Goal: Task Accomplishment & Management: Complete application form

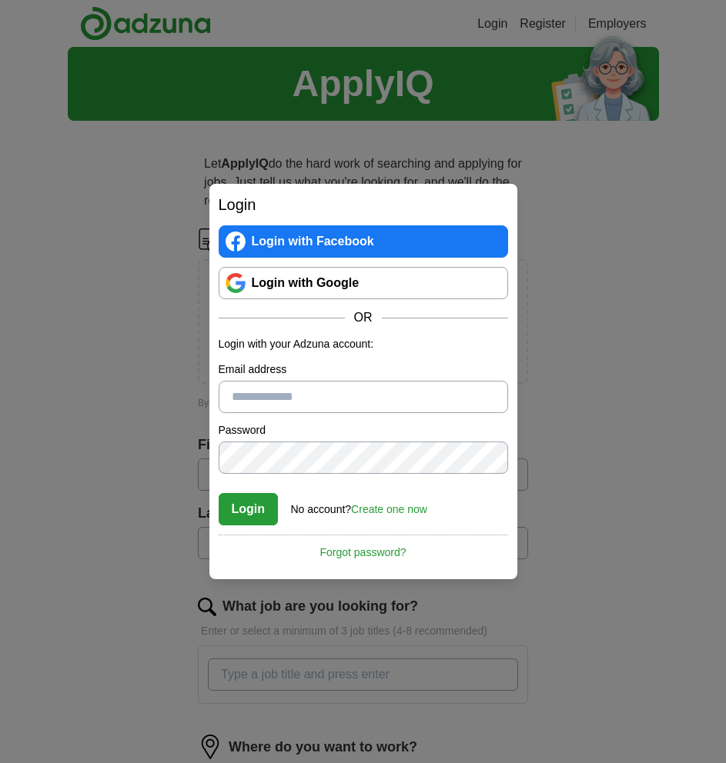
click at [258, 409] on input "Email address" at bounding box center [363, 397] width 289 height 32
type input "**********"
click at [385, 501] on div "No account? Create one now" at bounding box center [359, 505] width 136 height 25
click at [401, 505] on link "Create one now" at bounding box center [389, 509] width 76 height 12
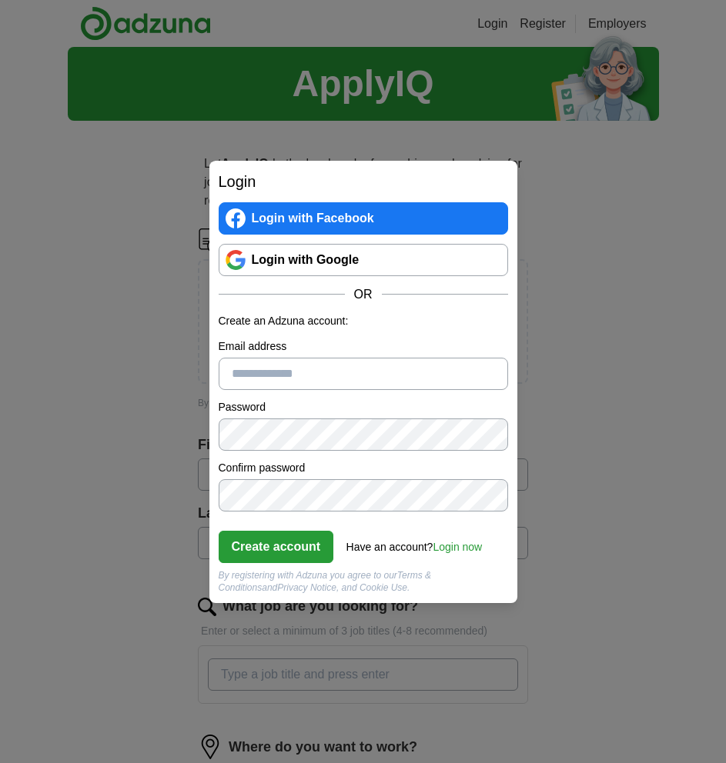
drag, startPoint x: 386, startPoint y: 393, endPoint x: 396, endPoint y: 376, distance: 19.0
click at [396, 376] on form "Create an Adzuna account: Email address Password Confirm password Create accoun…" at bounding box center [363, 453] width 289 height 281
click at [396, 376] on input "Email address" at bounding box center [363, 374] width 289 height 32
type input "**********"
click button "Create account" at bounding box center [276, 547] width 115 height 32
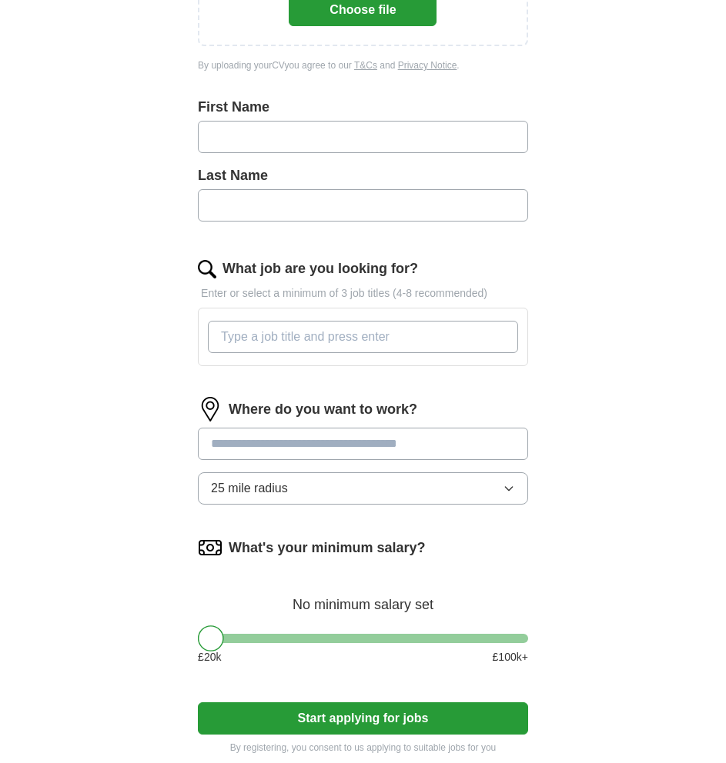
scroll to position [374, 0]
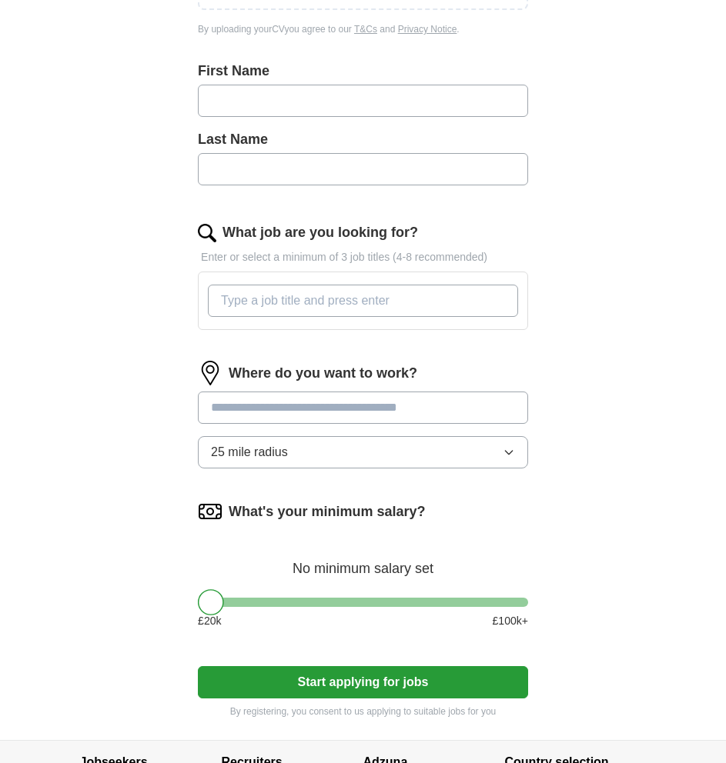
click at [372, 107] on input "text" at bounding box center [363, 101] width 330 height 32
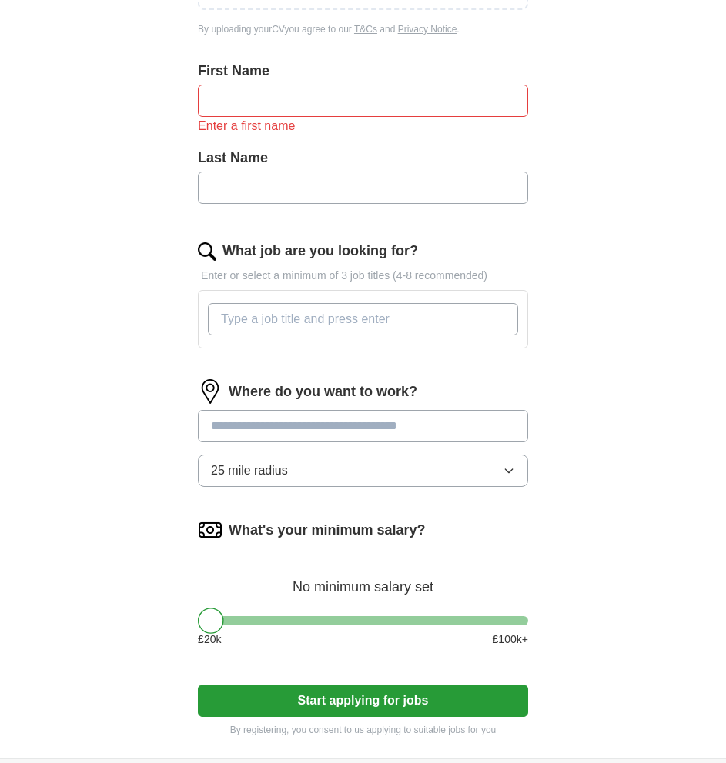
click at [561, 350] on div "Let ApplyIQ do the hard work of searching and applying for jobs. Just tell us w…" at bounding box center [363, 259] width 443 height 1000
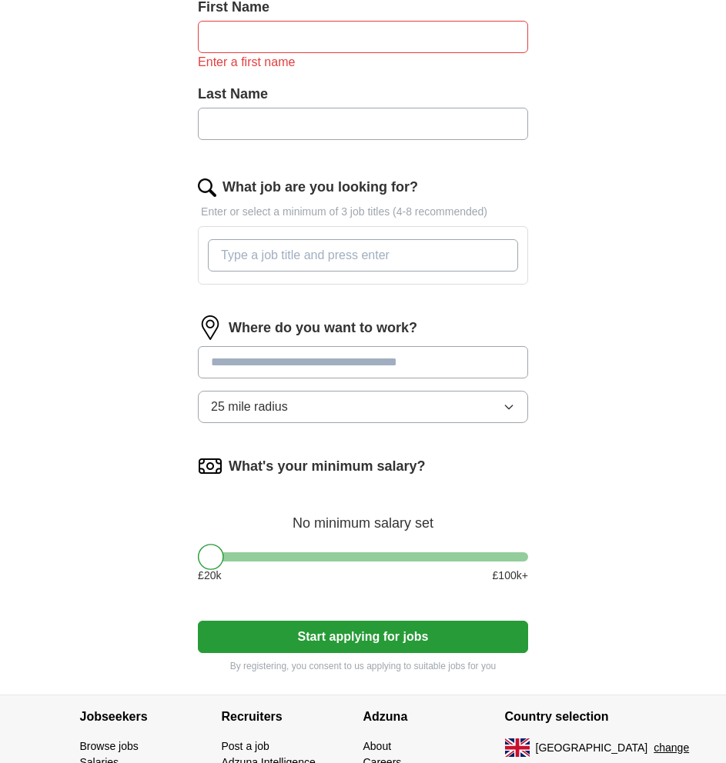
scroll to position [443, 0]
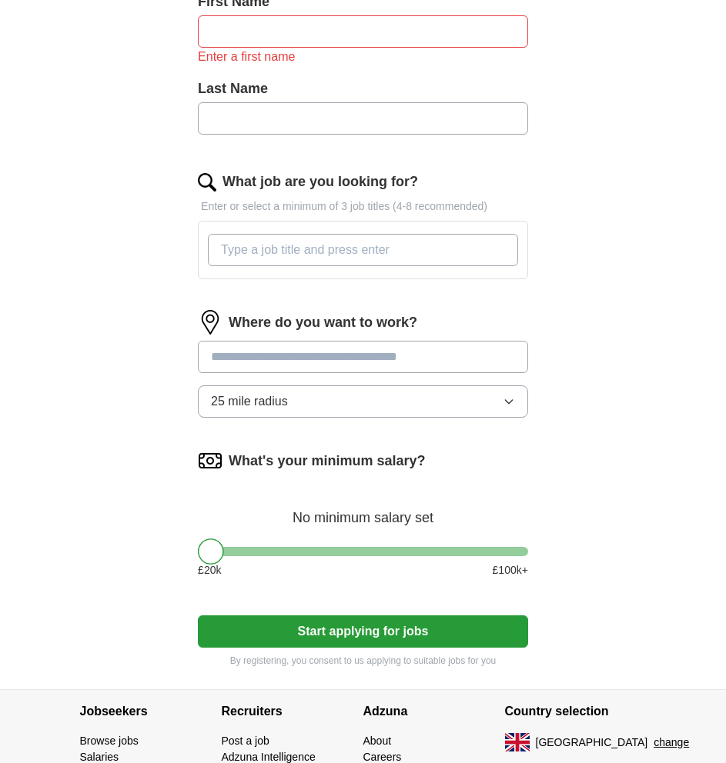
click at [410, 259] on input "What job are you looking for?" at bounding box center [363, 250] width 310 height 32
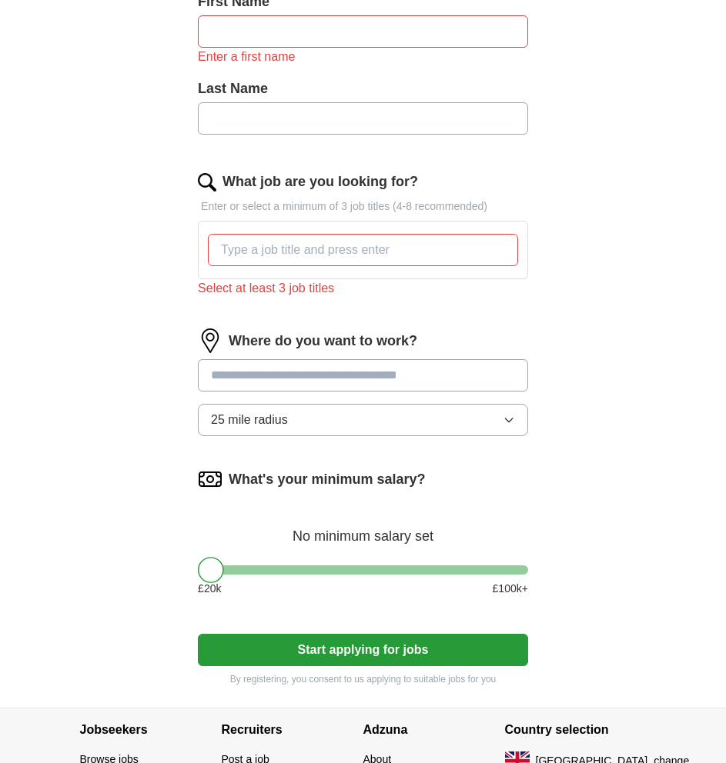
click at [397, 362] on input at bounding box center [363, 375] width 330 height 32
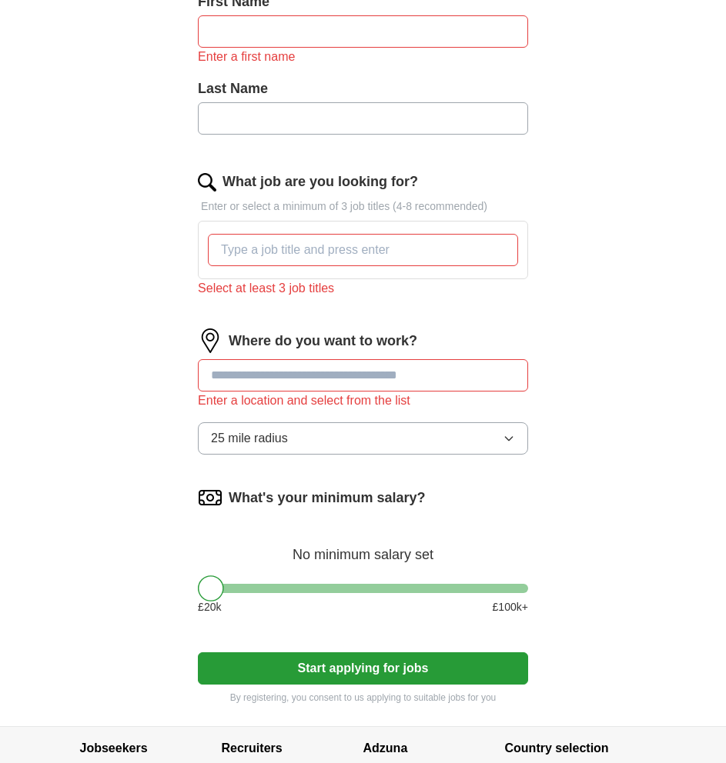
click at [469, 413] on div "Where do you want to work? Enter a location and select from the list 25 mile ra…" at bounding box center [363, 398] width 330 height 139
click at [473, 428] on button "25 mile radius" at bounding box center [363, 439] width 330 height 32
click at [607, 346] on div "ApplyIQ Let ApplyIQ do the hard work of searching and applying for jobs. Just t…" at bounding box center [363, 165] width 591 height 1123
click at [456, 374] on input at bounding box center [363, 375] width 330 height 32
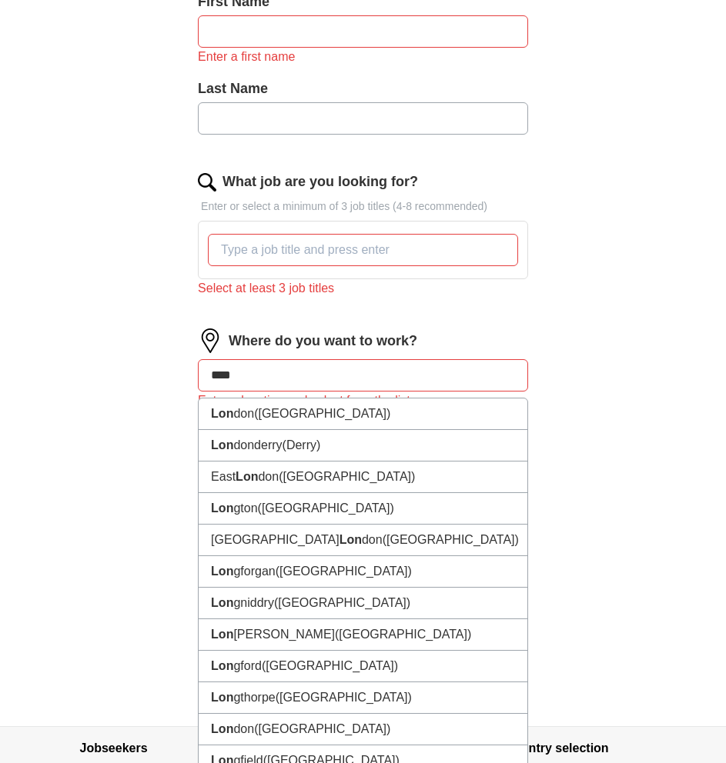
type input "*****"
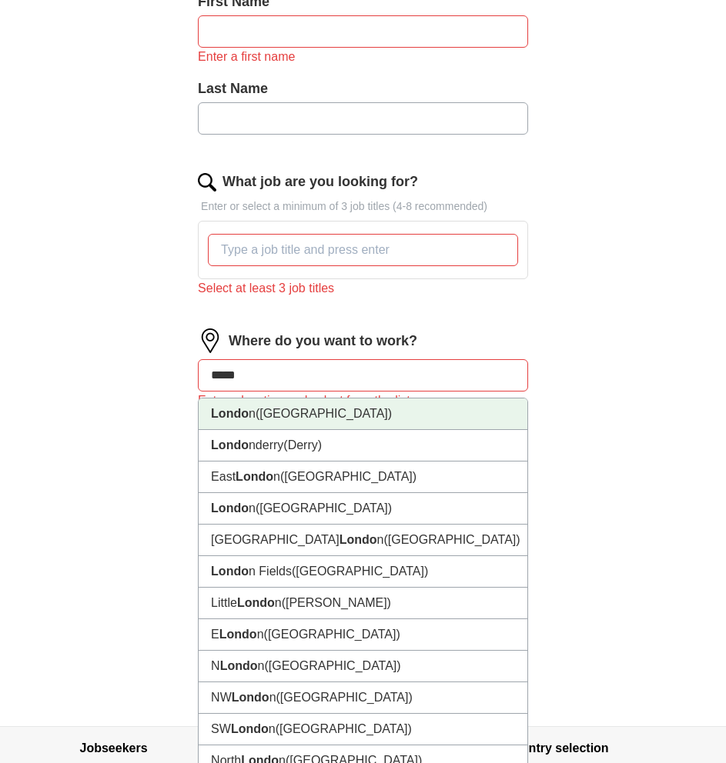
click at [424, 413] on li "Londo n ([GEOGRAPHIC_DATA])" at bounding box center [363, 415] width 329 height 32
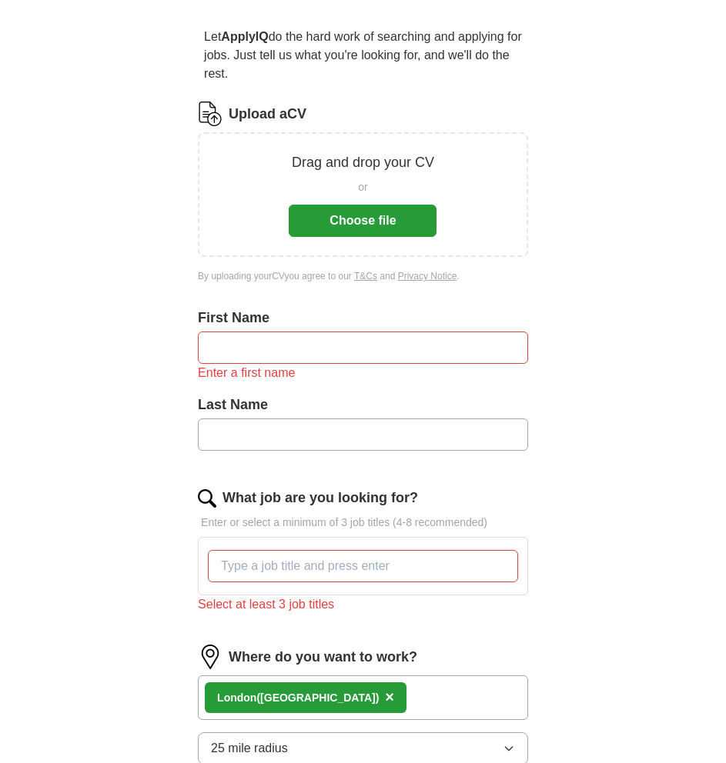
scroll to position [123, 0]
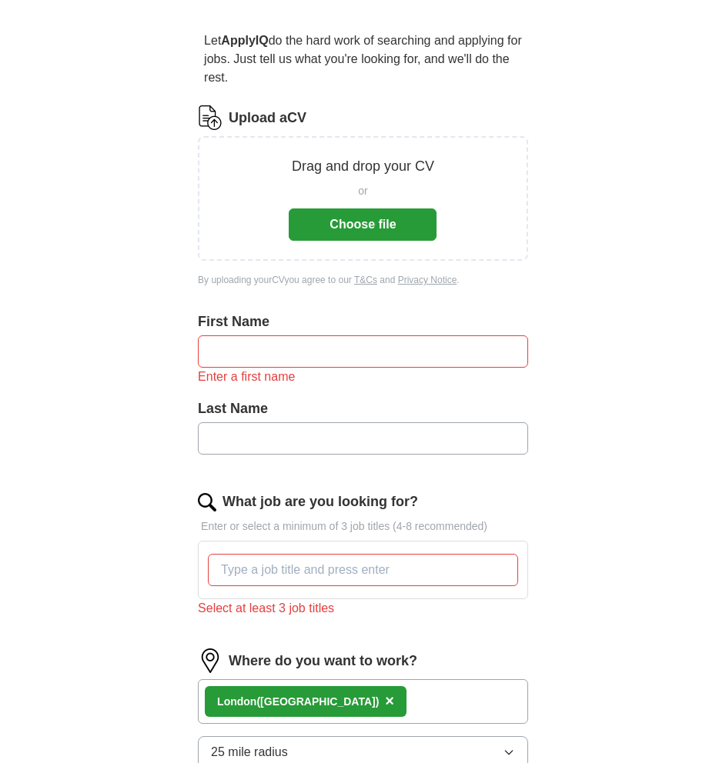
click at [434, 551] on div at bounding box center [363, 570] width 316 height 45
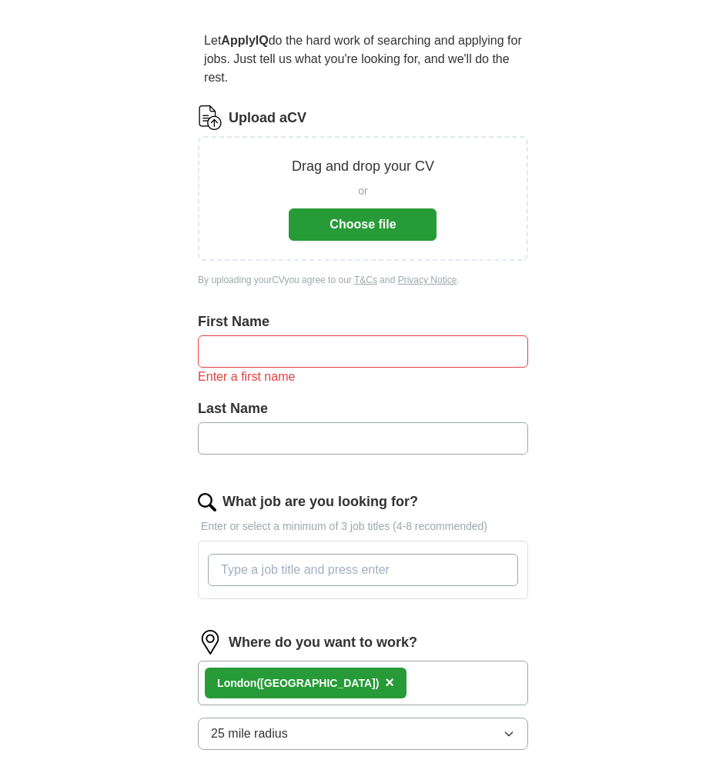
click at [447, 565] on input "What job are you looking for?" at bounding box center [363, 570] width 310 height 32
type input "marketing"
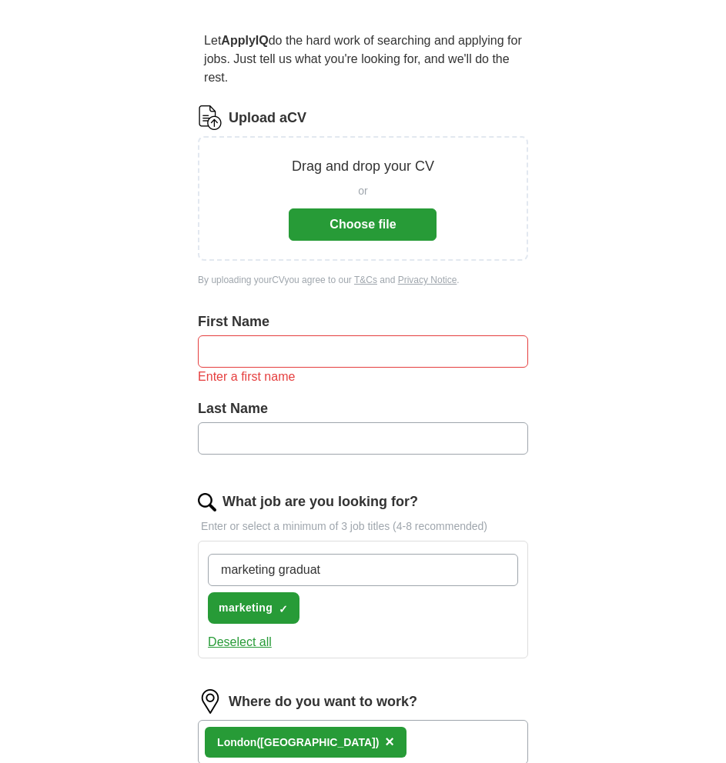
type input "marketing graduate"
type input "graduate job"
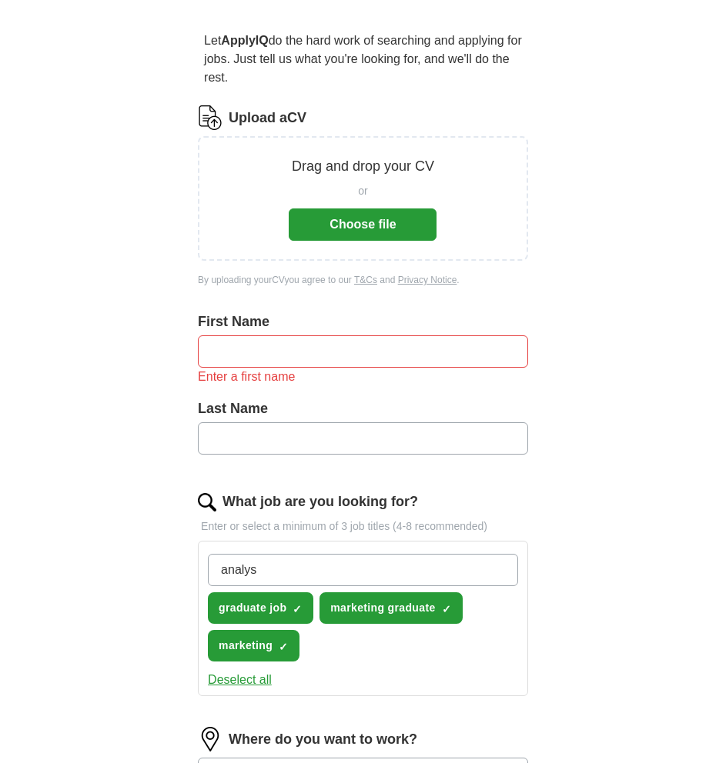
type input "analyst"
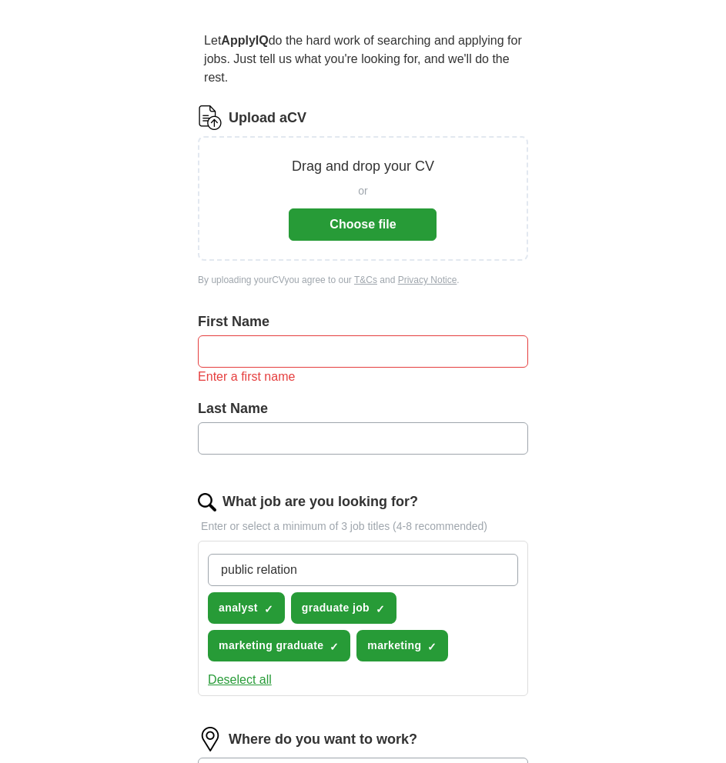
type input "public relations"
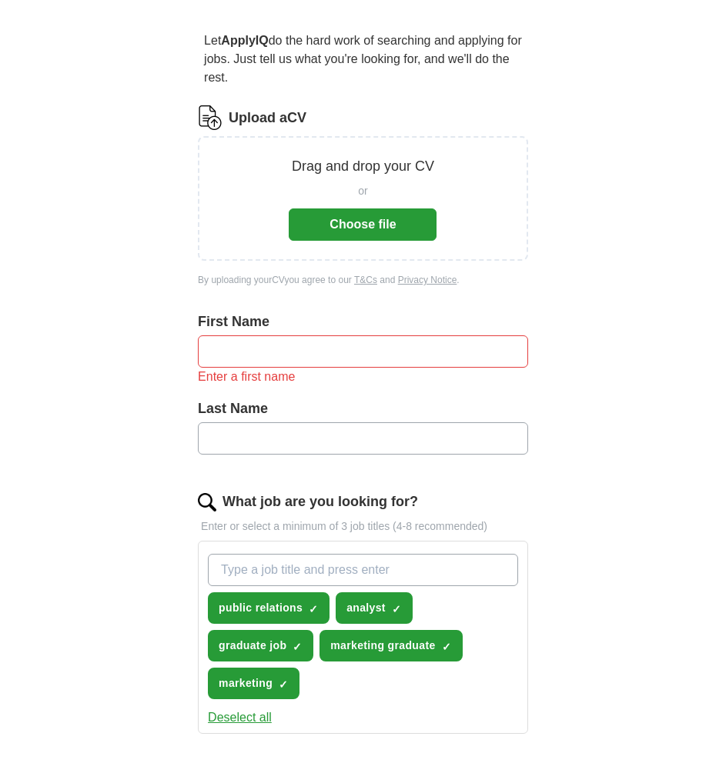
click at [424, 428] on input "text" at bounding box center [363, 439] width 330 height 32
type input "*****"
type input "*********"
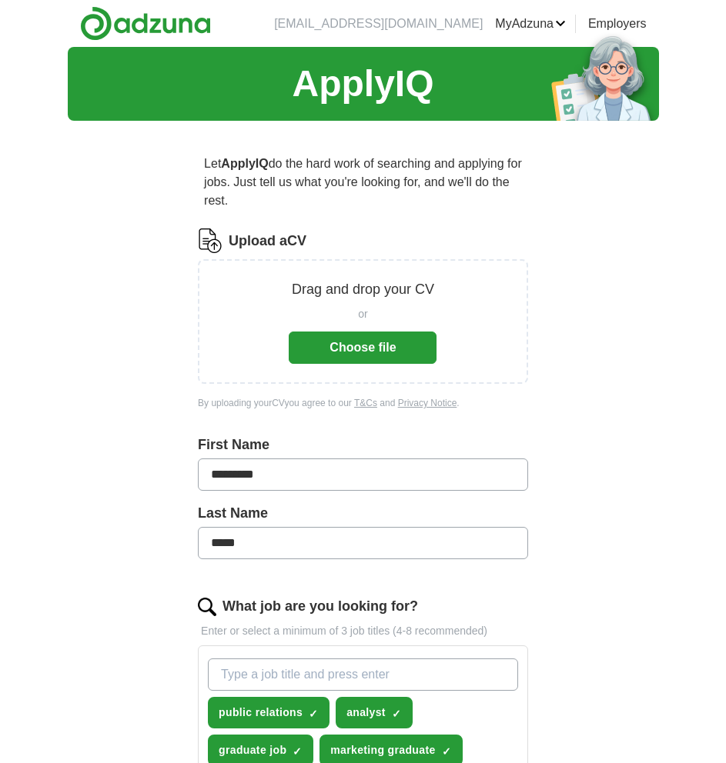
scroll to position [670, 0]
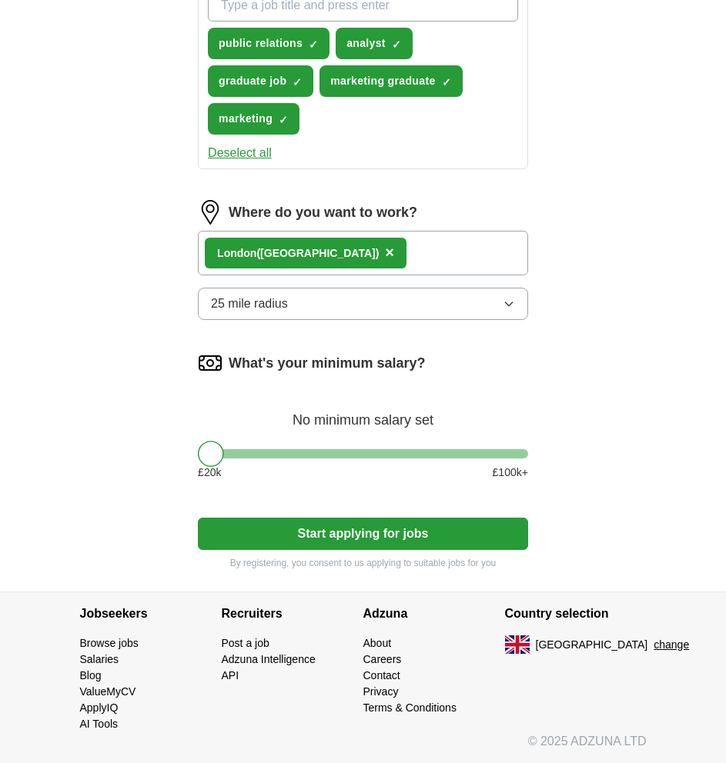
click at [478, 541] on button "Start applying for jobs" at bounding box center [363, 534] width 330 height 32
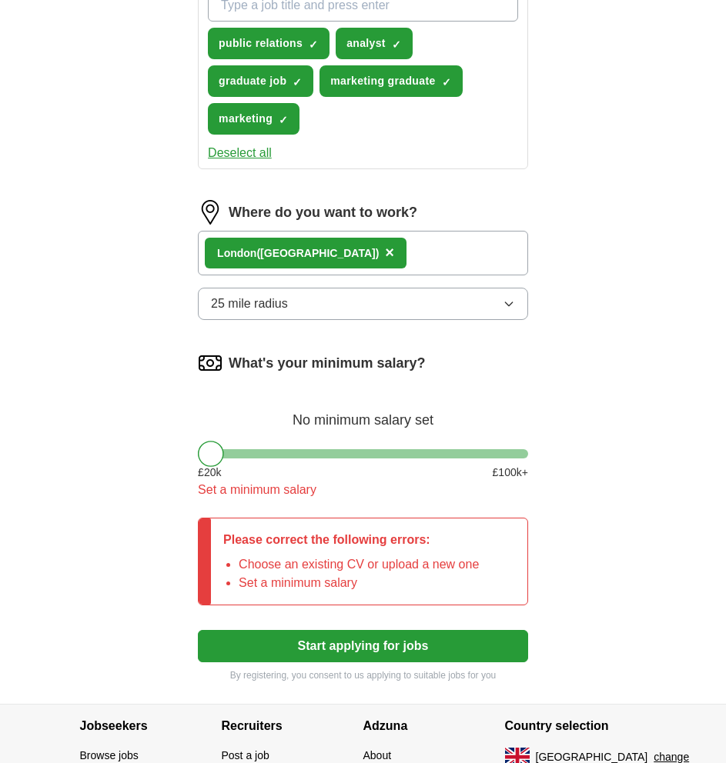
scroll to position [0, 0]
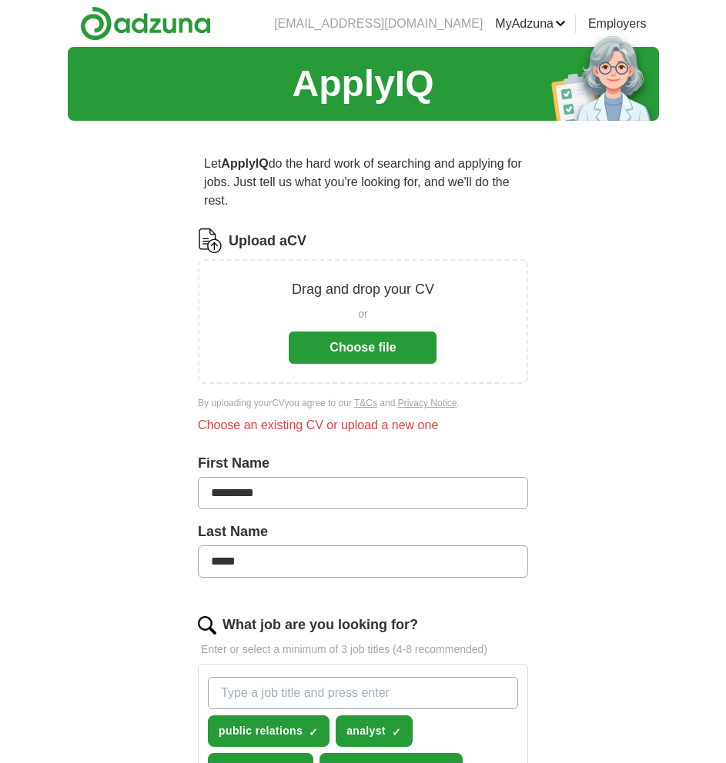
click at [369, 344] on button "Choose file" at bounding box center [363, 348] width 148 height 32
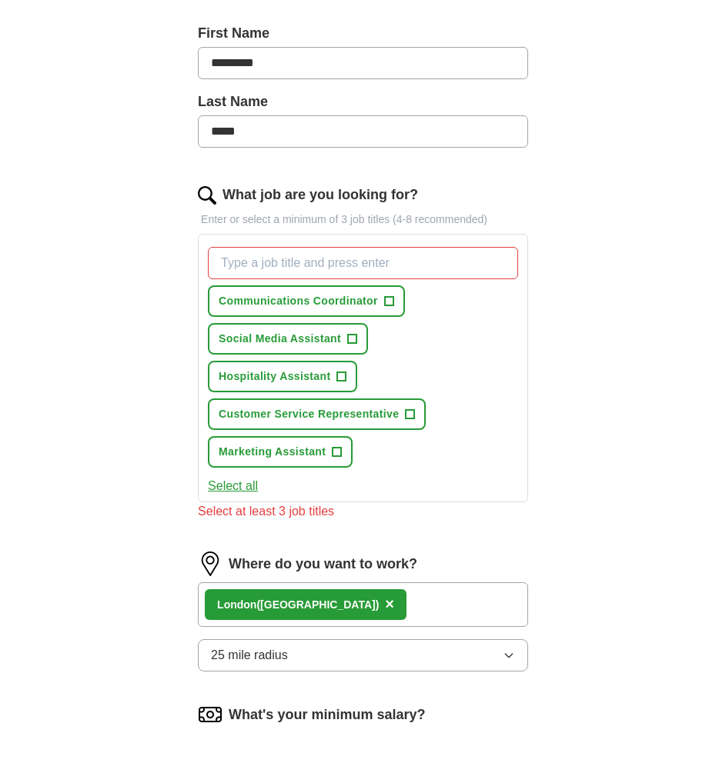
scroll to position [352, 0]
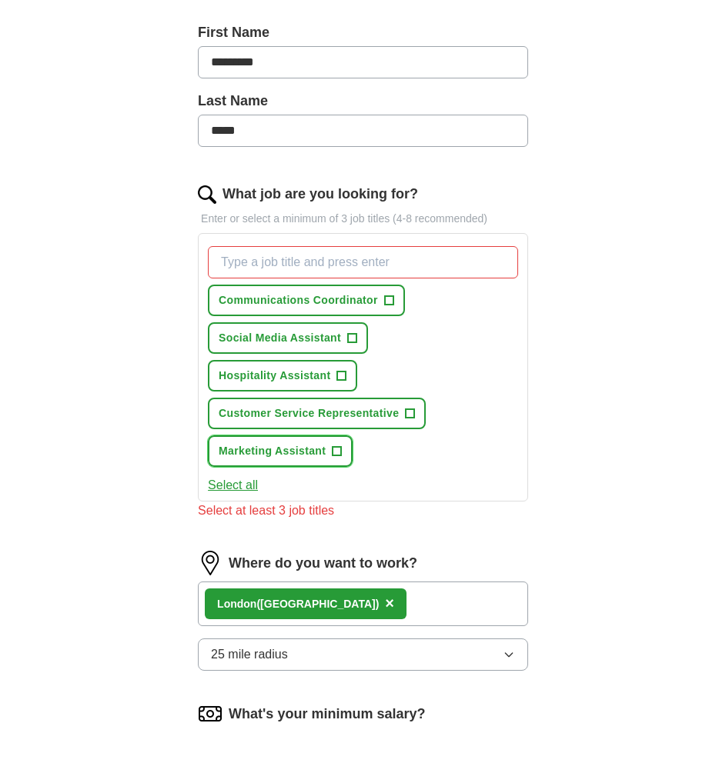
click at [326, 447] on button "Marketing Assistant +" at bounding box center [280, 452] width 145 height 32
click at [247, 486] on button "Select all" at bounding box center [233, 485] width 50 height 18
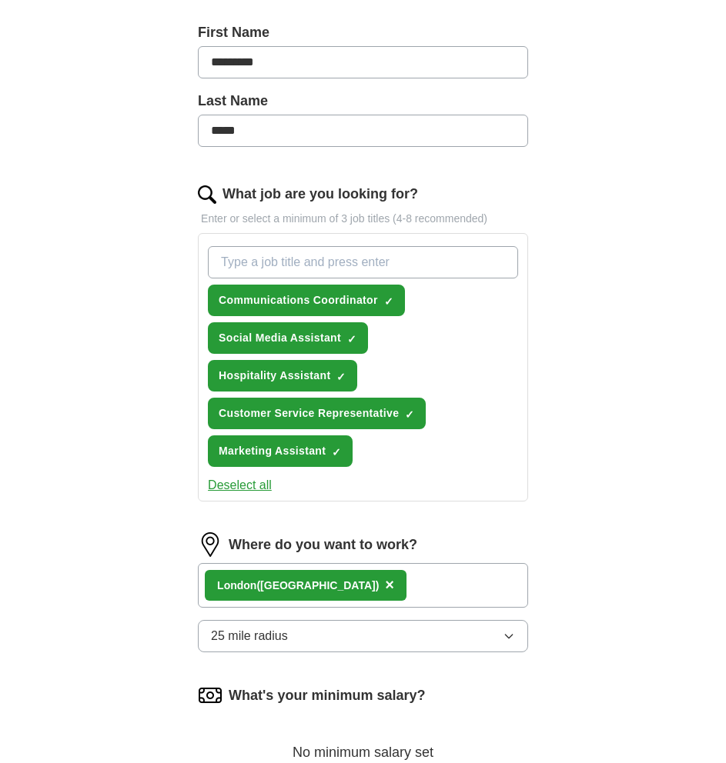
click at [363, 262] on input "What job are you looking for?" at bounding box center [363, 262] width 310 height 32
type input "marketing"
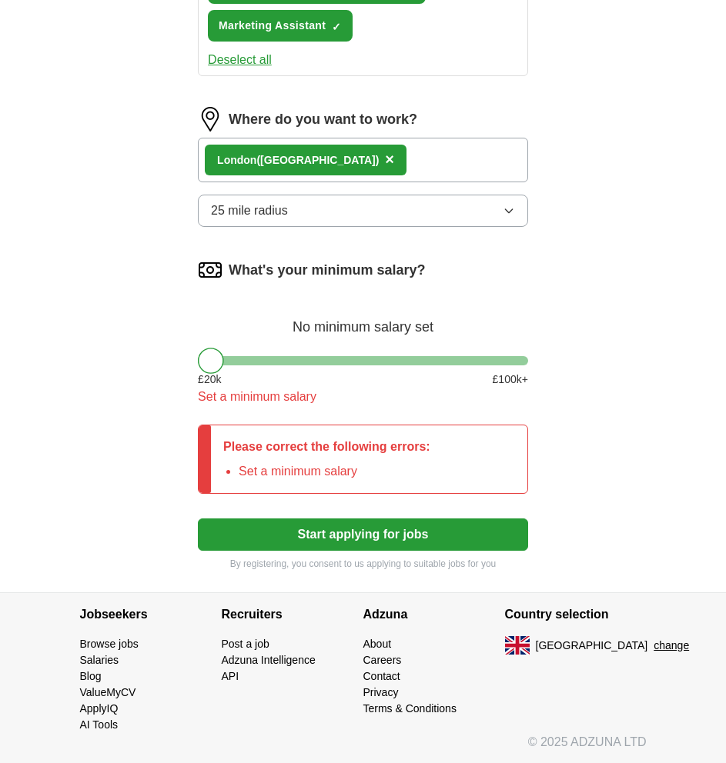
scroll to position [778, 0]
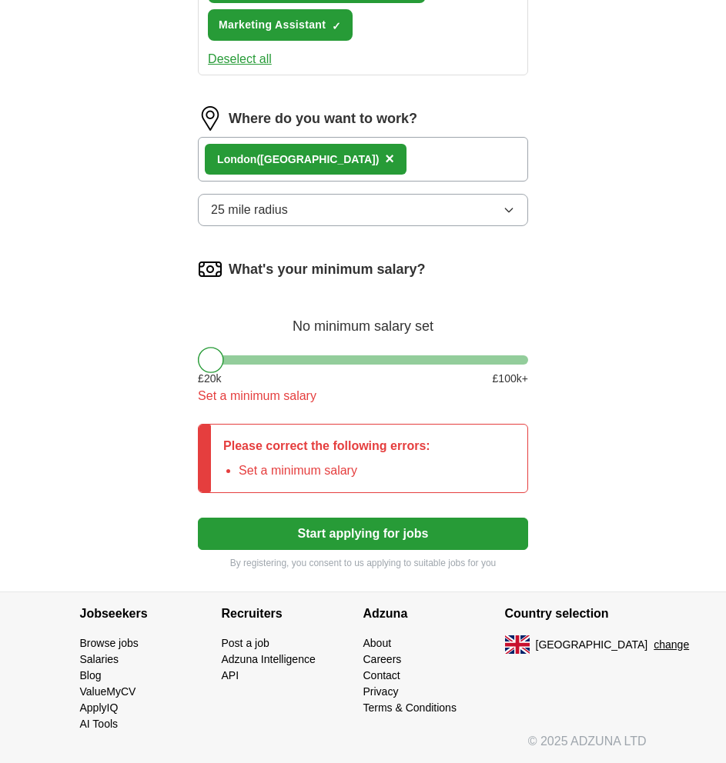
drag, startPoint x: 425, startPoint y: 523, endPoint x: 386, endPoint y: 441, distance: 91.2
click at [386, 441] on form "Select a CV [PERSON_NAME]-s CV.docx [DATE] 16:51 Upload a different CV By uploa…" at bounding box center [363, 10] width 330 height 1120
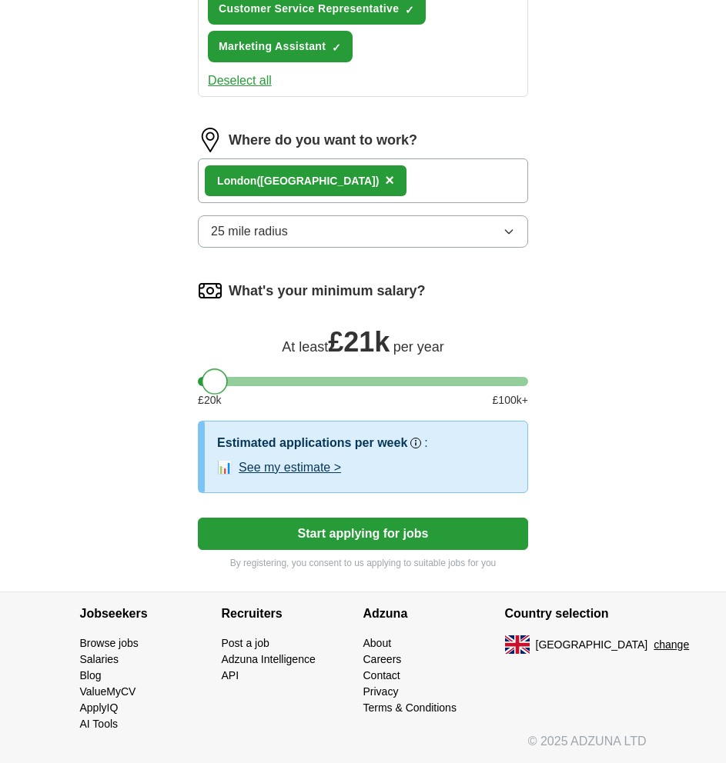
scroll to position [757, 0]
drag, startPoint x: 209, startPoint y: 361, endPoint x: 231, endPoint y: 371, distance: 23.8
click at [231, 371] on div at bounding box center [234, 382] width 26 height 26
drag, startPoint x: 241, startPoint y: 376, endPoint x: 249, endPoint y: 376, distance: 8.5
click at [249, 376] on div at bounding box center [242, 382] width 26 height 26
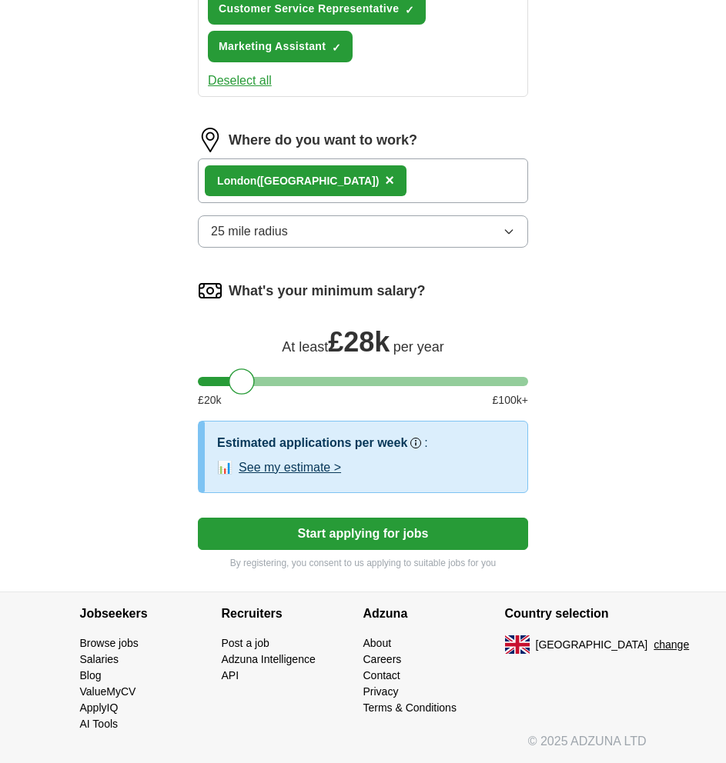
click at [413, 548] on button "Start applying for jobs" at bounding box center [363, 534] width 330 height 32
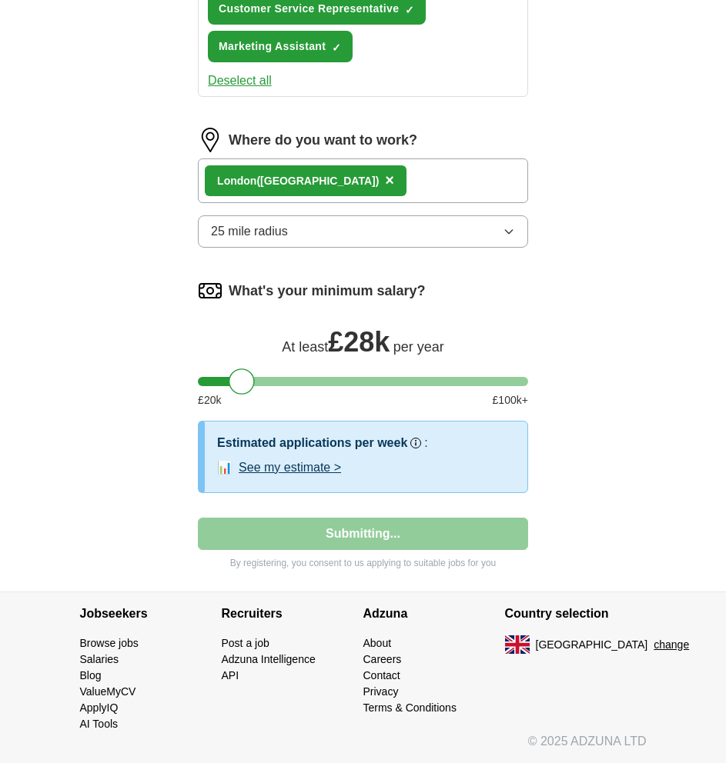
select select "**"
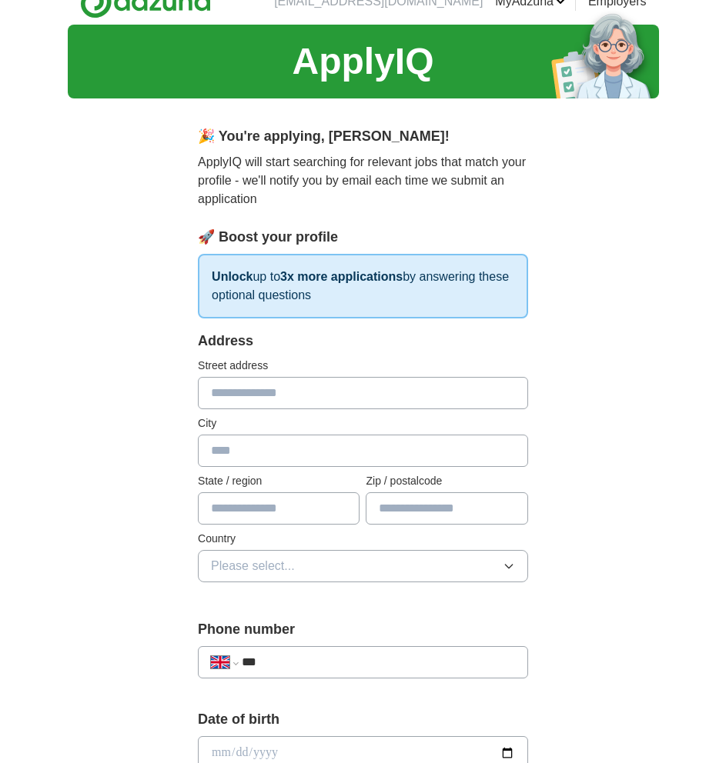
scroll to position [0, 0]
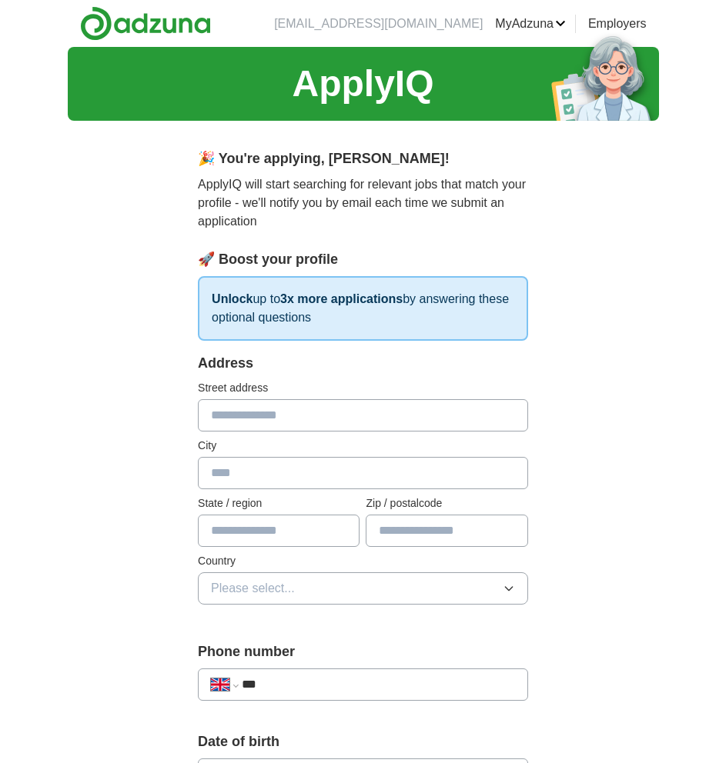
click at [412, 404] on input "text" at bounding box center [363, 415] width 330 height 32
click at [627, 376] on div "**********" at bounding box center [363, 746] width 591 height 1399
click at [399, 434] on div "Address Street address City State / region Zip / postalcode Country Please sele…" at bounding box center [363, 488] width 330 height 270
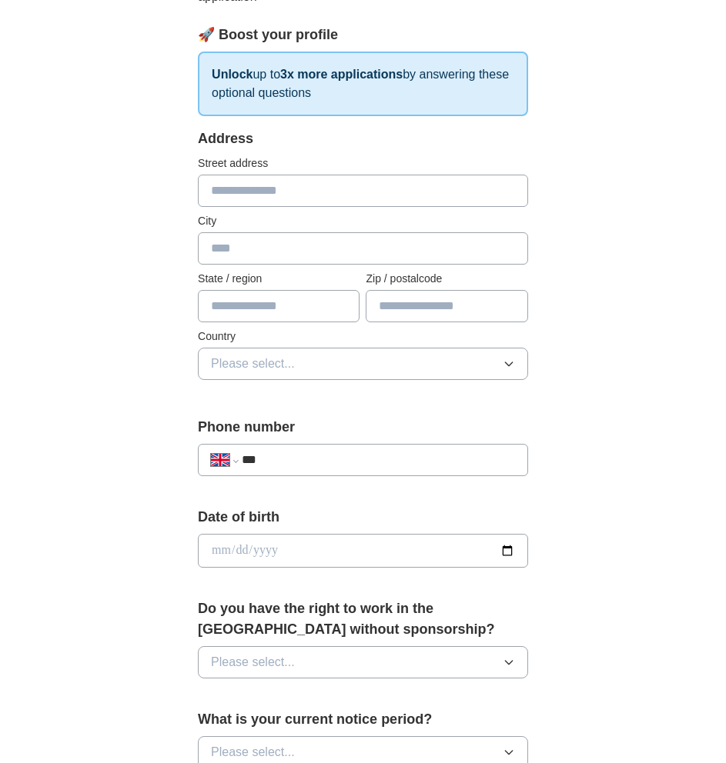
scroll to position [223, 0]
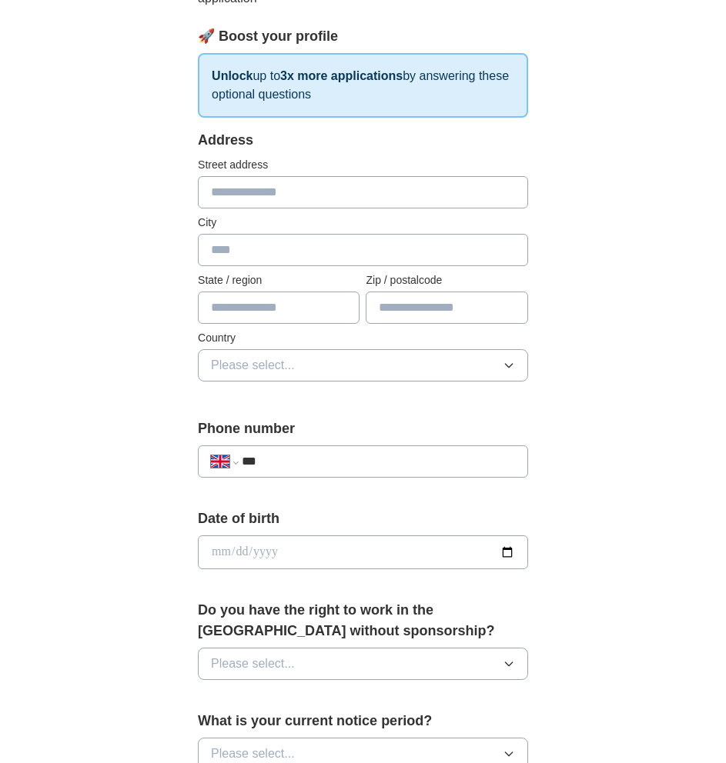
click at [379, 183] on input "text" at bounding box center [363, 192] width 330 height 32
type input "******"
type input "*******"
click at [337, 371] on button "Please select..." at bounding box center [363, 365] width 330 height 32
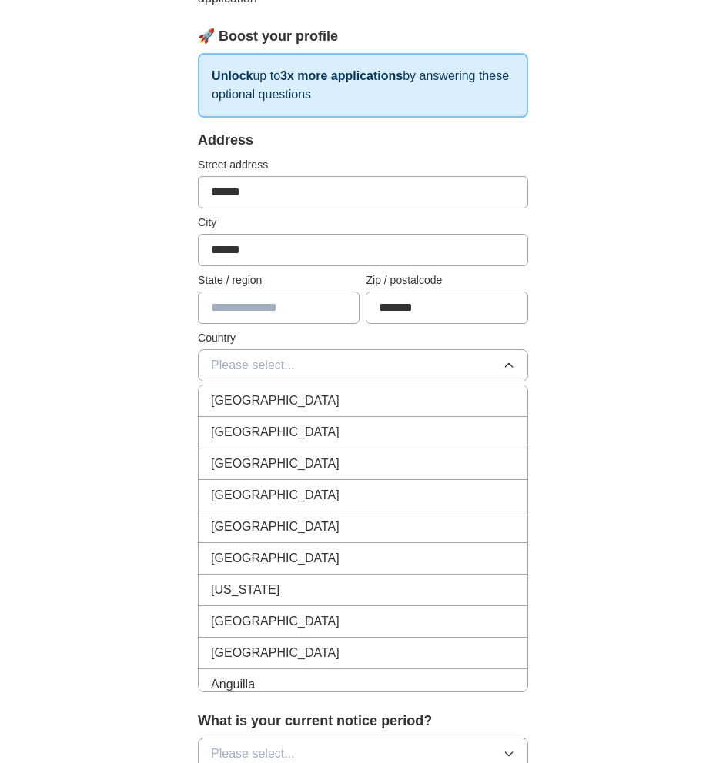
click at [334, 413] on li "[GEOGRAPHIC_DATA]" at bounding box center [363, 402] width 329 height 32
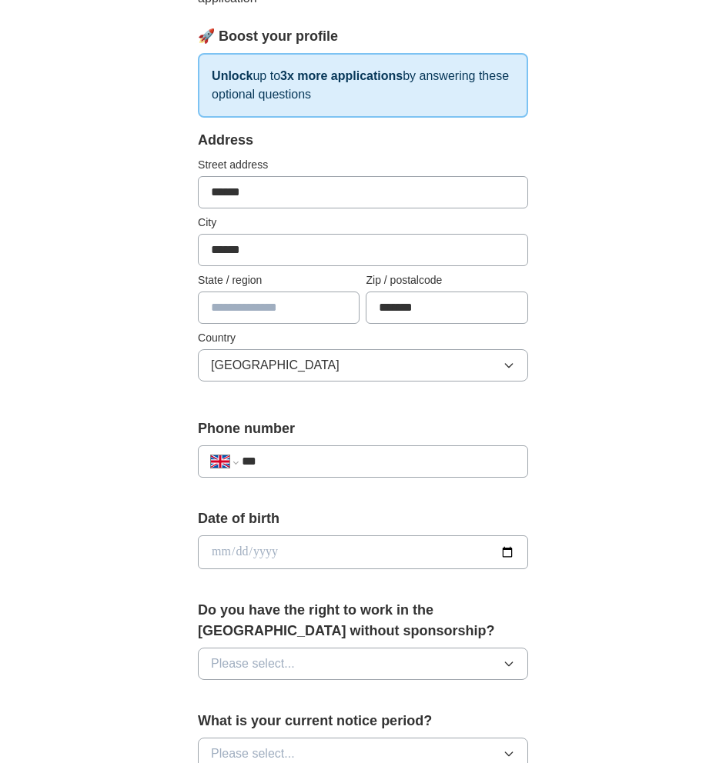
click at [350, 463] on input "***" at bounding box center [378, 462] width 273 height 18
type input "**********"
drag, startPoint x: 369, startPoint y: 543, endPoint x: 388, endPoint y: 553, distance: 21.7
click at [388, 553] on input "date" at bounding box center [363, 553] width 330 height 34
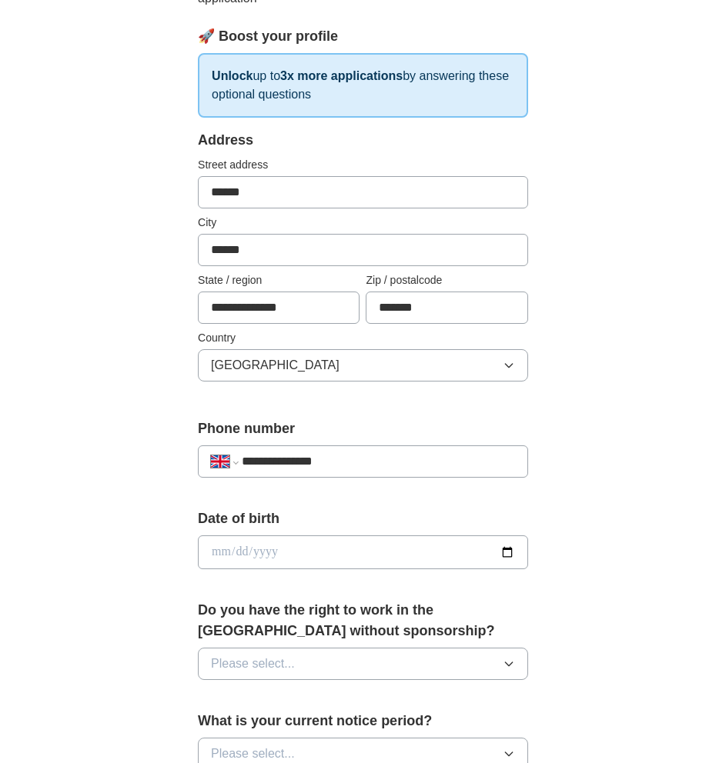
click at [508, 553] on input "date" at bounding box center [363, 553] width 330 height 34
type input "**********"
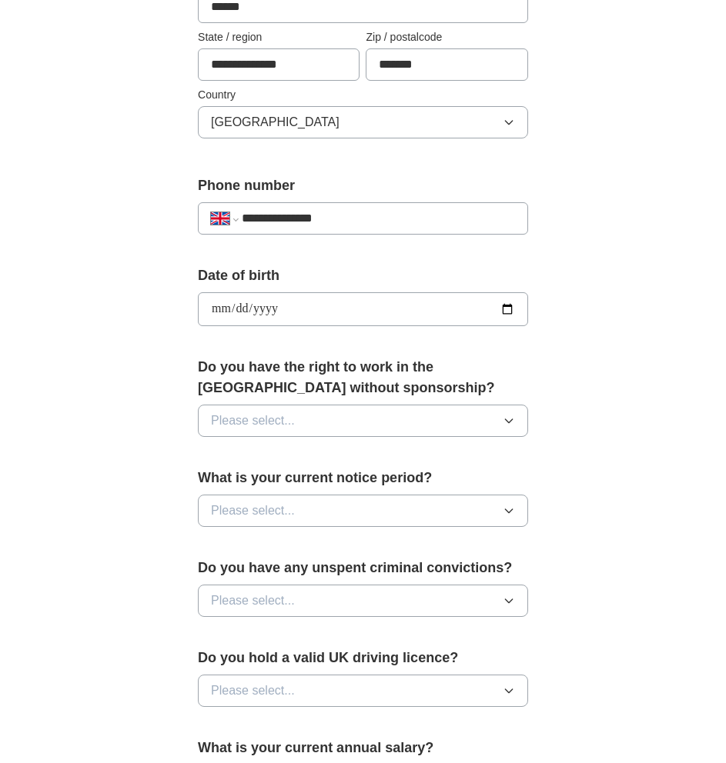
scroll to position [467, 0]
click at [412, 421] on button "Please select..." at bounding box center [363, 420] width 330 height 32
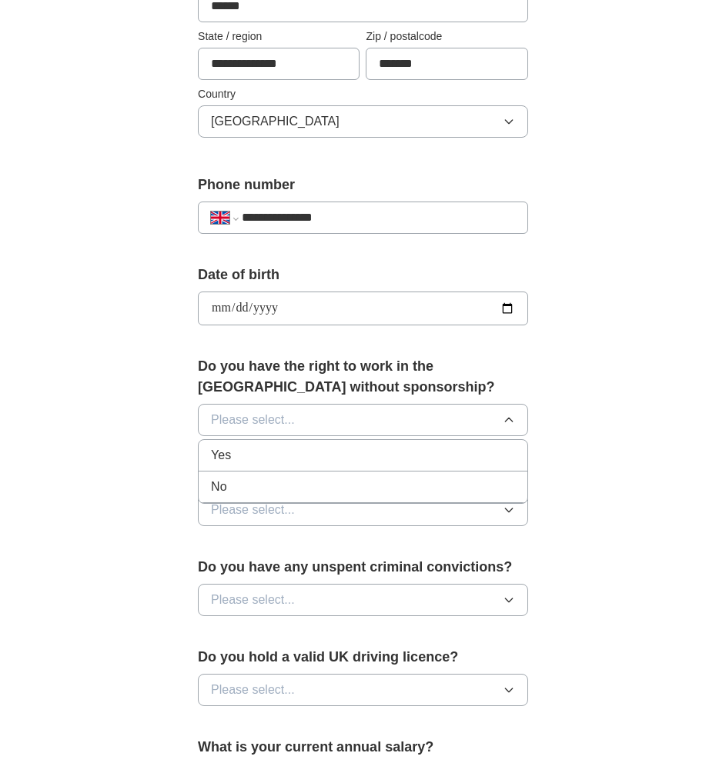
click at [403, 456] on div "Yes" at bounding box center [363, 455] width 304 height 18
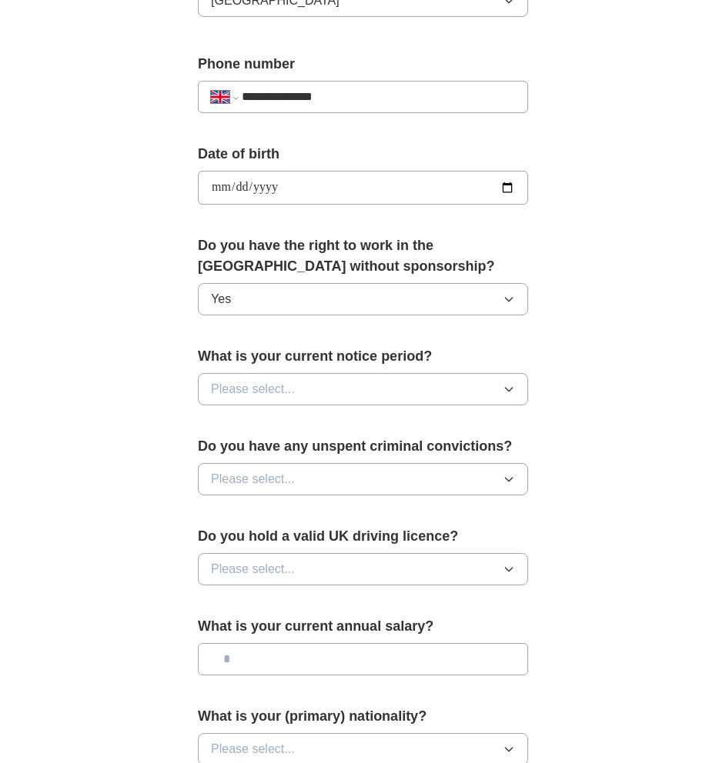
scroll to position [590, 0]
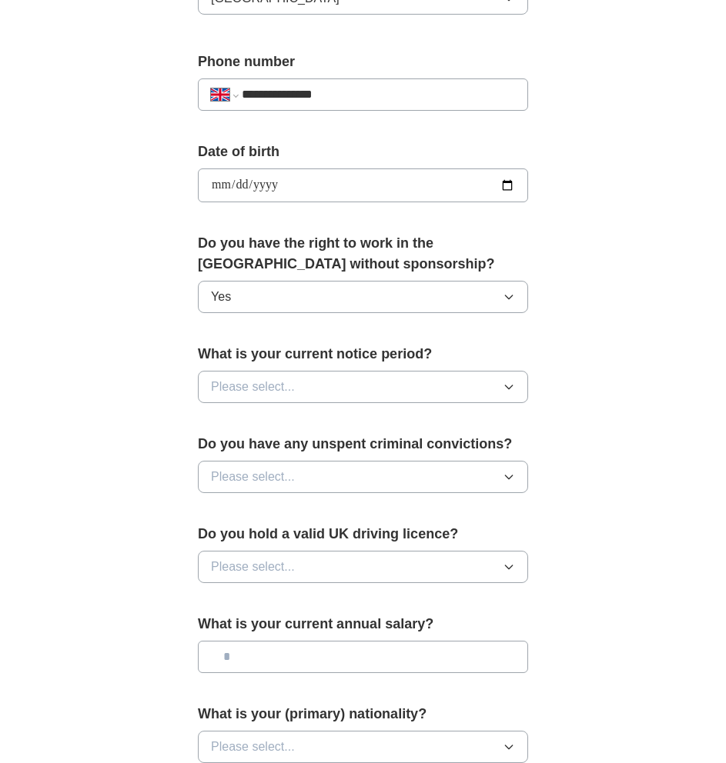
click at [415, 387] on button "Please select..." at bounding box center [363, 387] width 330 height 32
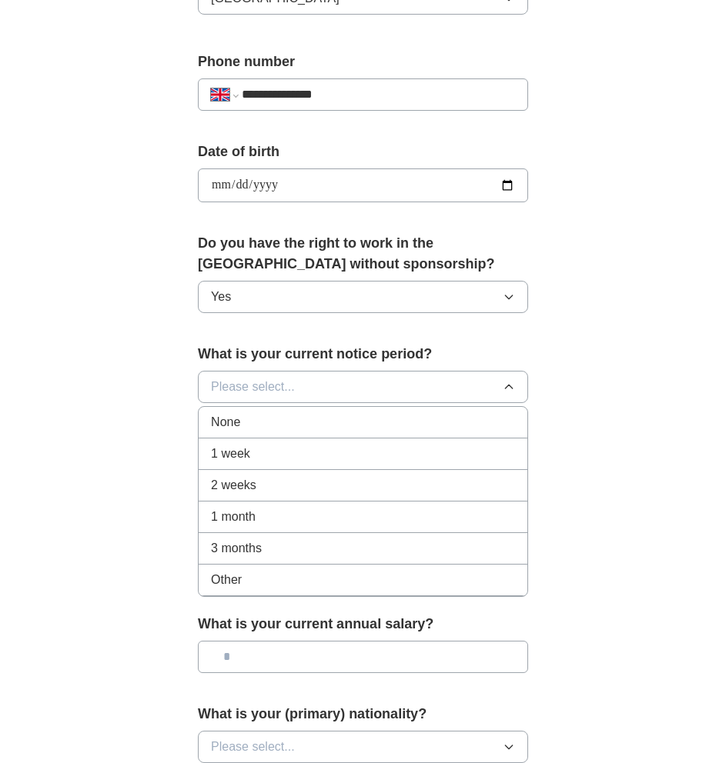
click at [439, 429] on div "None" at bounding box center [363, 422] width 304 height 18
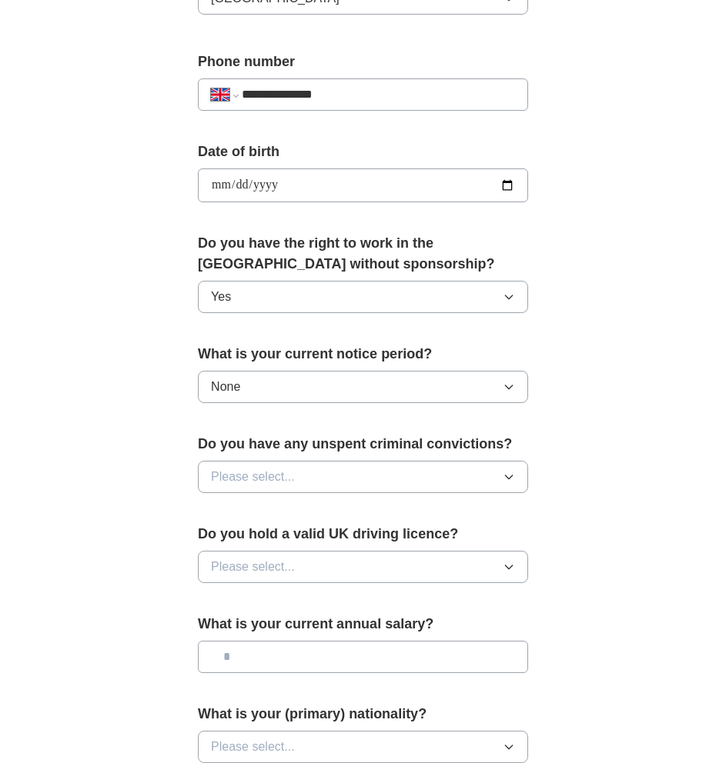
click at [453, 476] on button "Please select..." at bounding box center [363, 477] width 330 height 32
click at [427, 536] on div "No" at bounding box center [363, 544] width 304 height 18
click at [469, 572] on button "Please select..." at bounding box center [363, 567] width 330 height 32
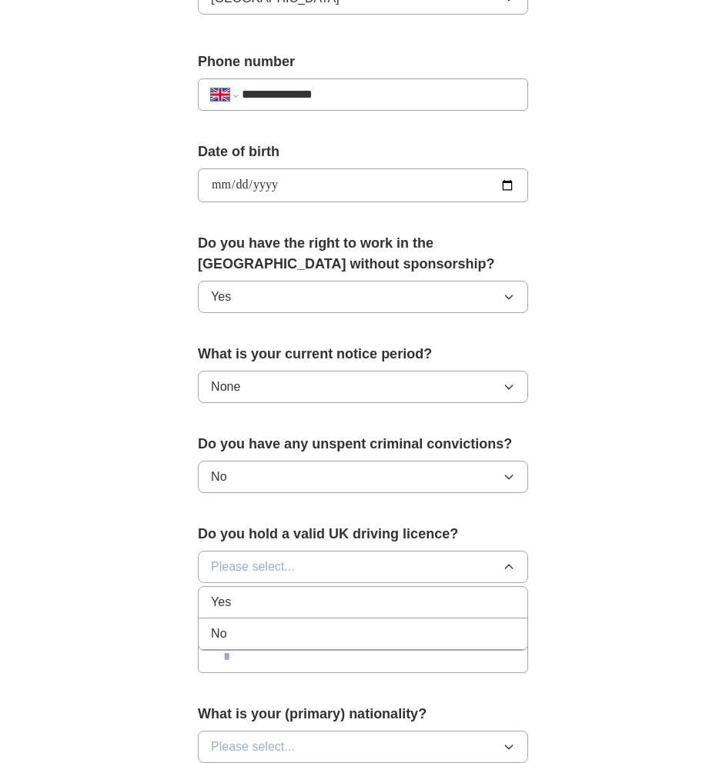
click at [453, 611] on div "Yes" at bounding box center [363, 602] width 304 height 18
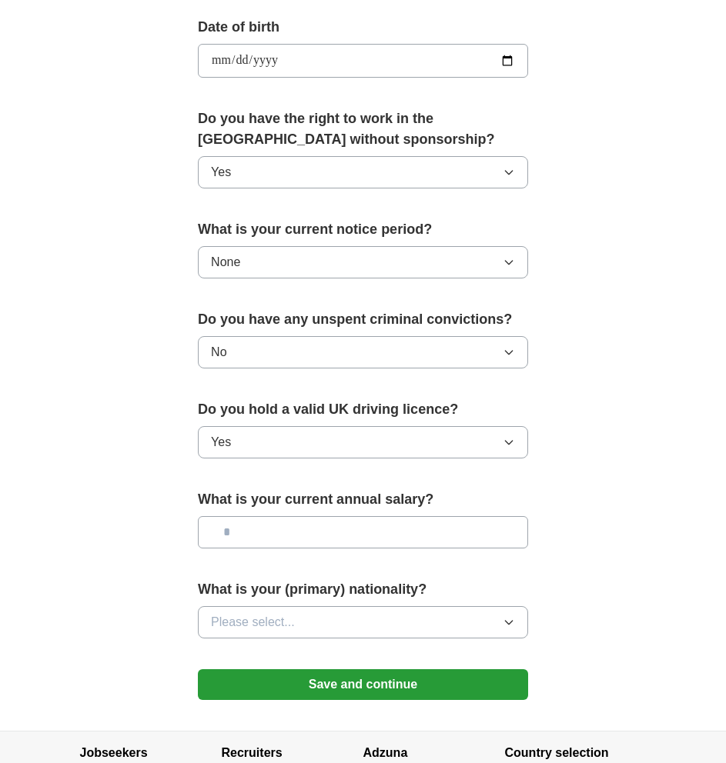
scroll to position [802, 0]
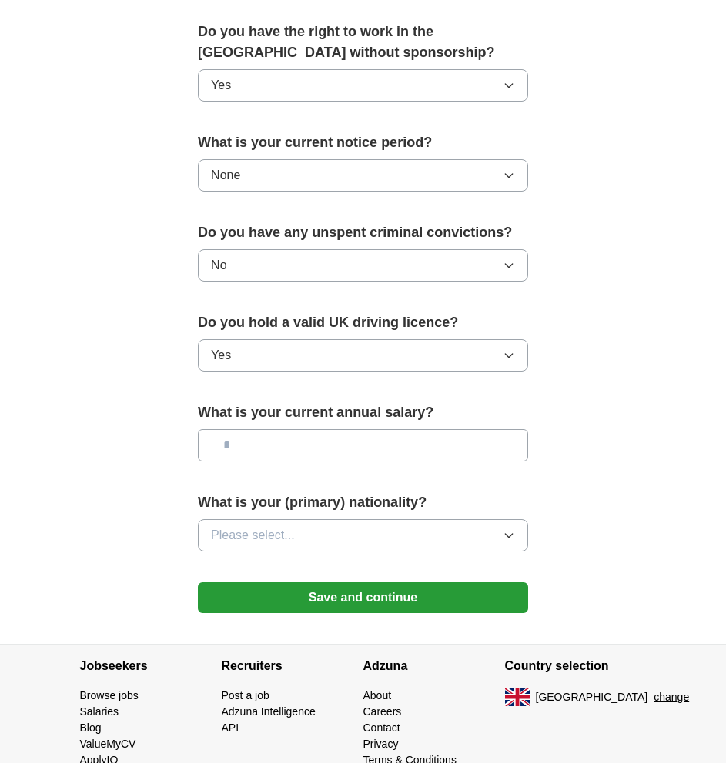
click at [480, 436] on input "text" at bounding box center [363, 445] width 330 height 32
click at [436, 447] on input "text" at bounding box center [363, 445] width 330 height 32
type input "**"
click at [467, 535] on button "Please select..." at bounding box center [363, 536] width 330 height 32
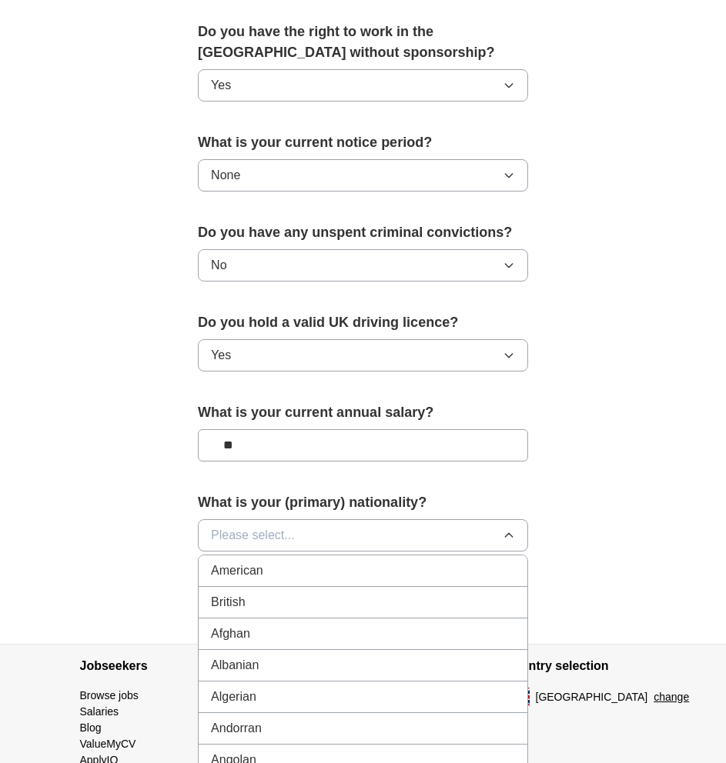
click at [389, 598] on div "British" at bounding box center [363, 602] width 304 height 18
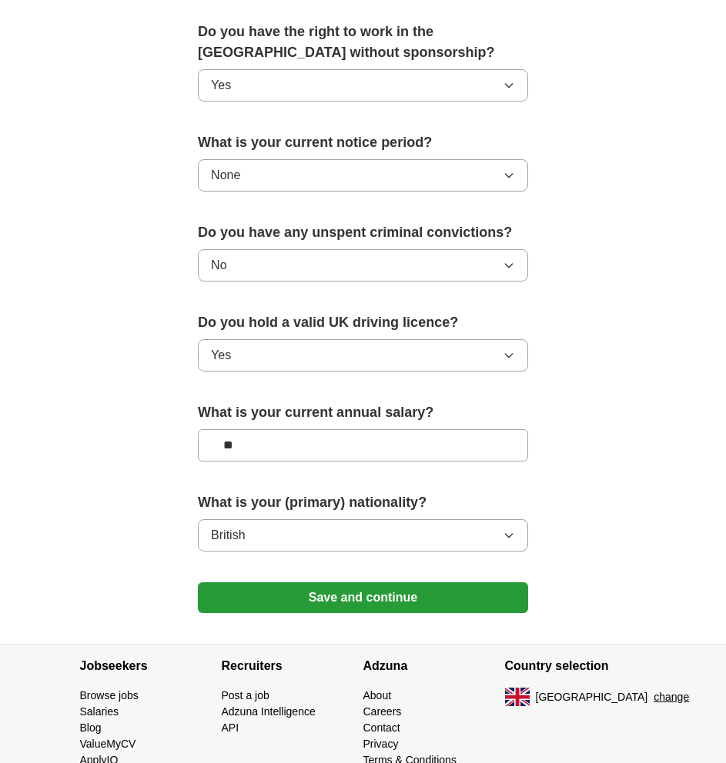
click at [461, 607] on button "Save and continue" at bounding box center [363, 598] width 330 height 31
